Goal: Transaction & Acquisition: Purchase product/service

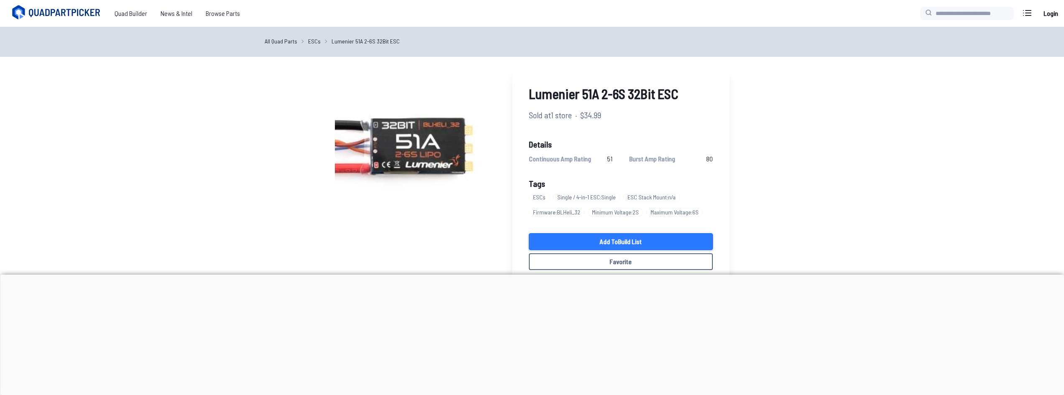
click at [580, 240] on link "Add to Build List" at bounding box center [621, 241] width 184 height 17
click at [534, 275] on div at bounding box center [532, 275] width 1064 height 0
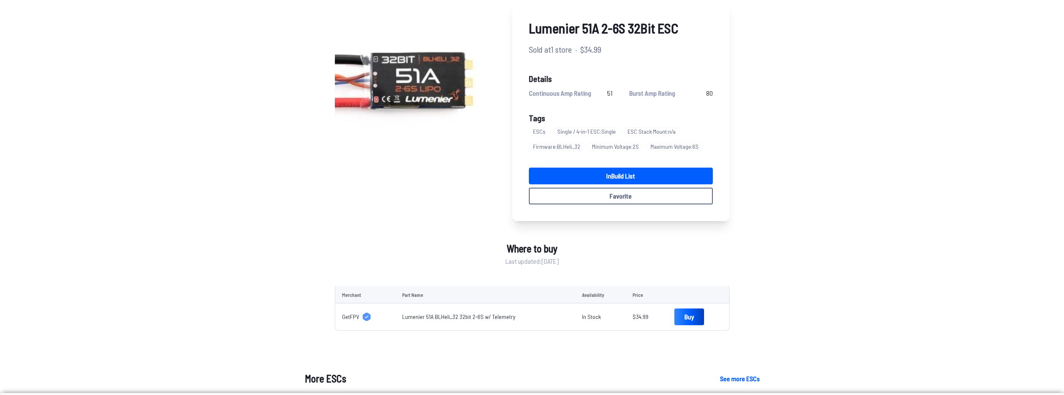
scroll to position [66, 0]
click at [683, 317] on link "Buy" at bounding box center [690, 316] width 30 height 17
